Goal: Navigation & Orientation: Find specific page/section

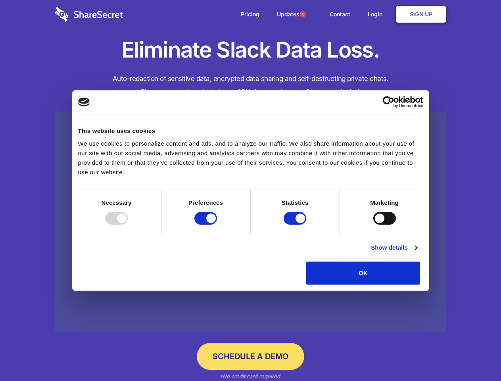
click at [128, 225] on div at bounding box center [116, 218] width 23 height 13
click at [217, 225] on input "Preferences" at bounding box center [205, 218] width 23 height 13
checkbox input "false"
click at [296, 225] on input "Statistics" at bounding box center [295, 218] width 23 height 13
checkbox input "false"
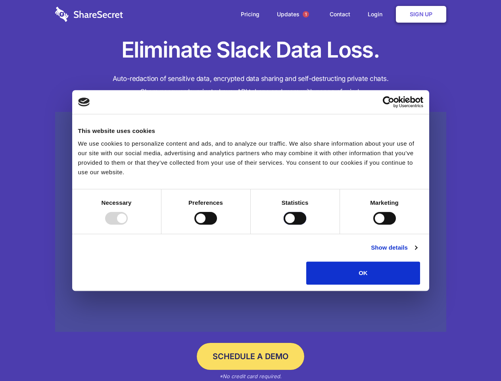
checkbox input "false"
click at [373, 225] on input "Marketing" at bounding box center [384, 218] width 23 height 13
checkbox input "true"
click at [417, 252] on link "Show details" at bounding box center [394, 248] width 46 height 10
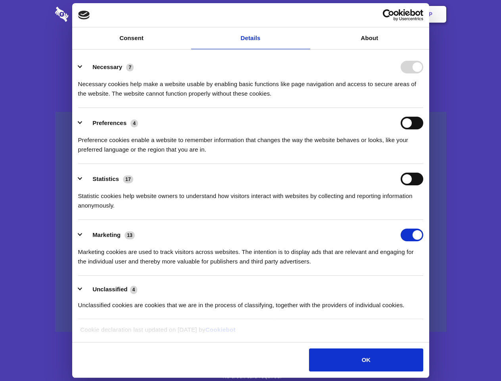
click at [423, 108] on li "Necessary 7 Necessary cookies help make a website usable by enabling basic func…" at bounding box center [250, 80] width 345 height 56
click at [305, 14] on span "1" at bounding box center [305, 14] width 13 height 13
